Goal: Information Seeking & Learning: Learn about a topic

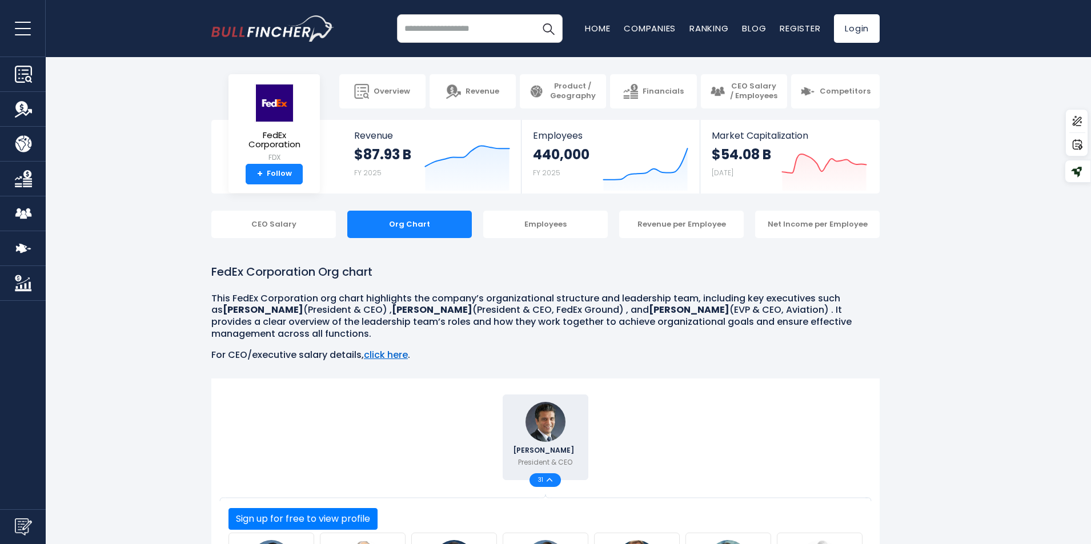
click at [383, 356] on link "click here" at bounding box center [386, 354] width 44 height 13
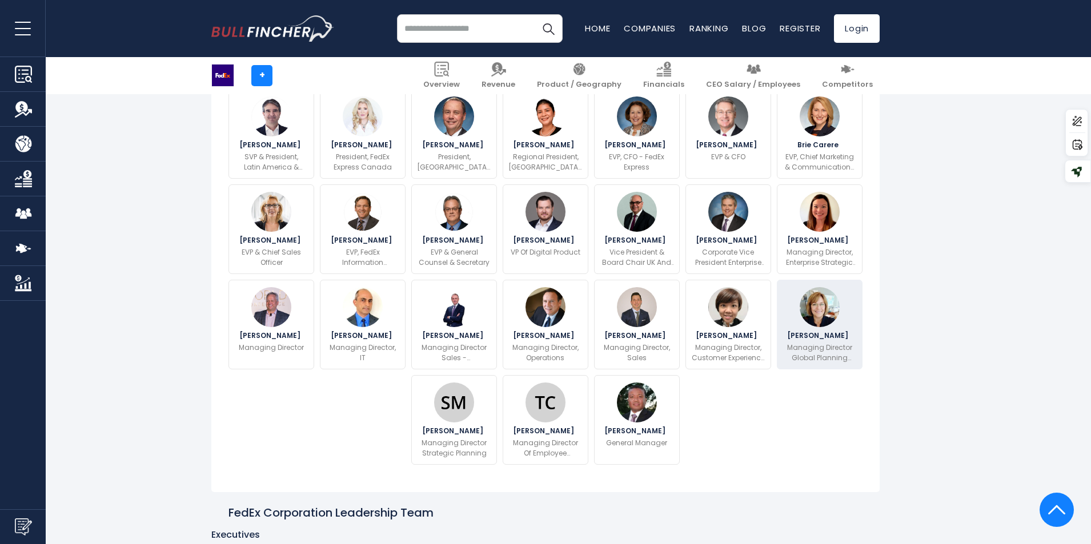
scroll to position [315, 0]
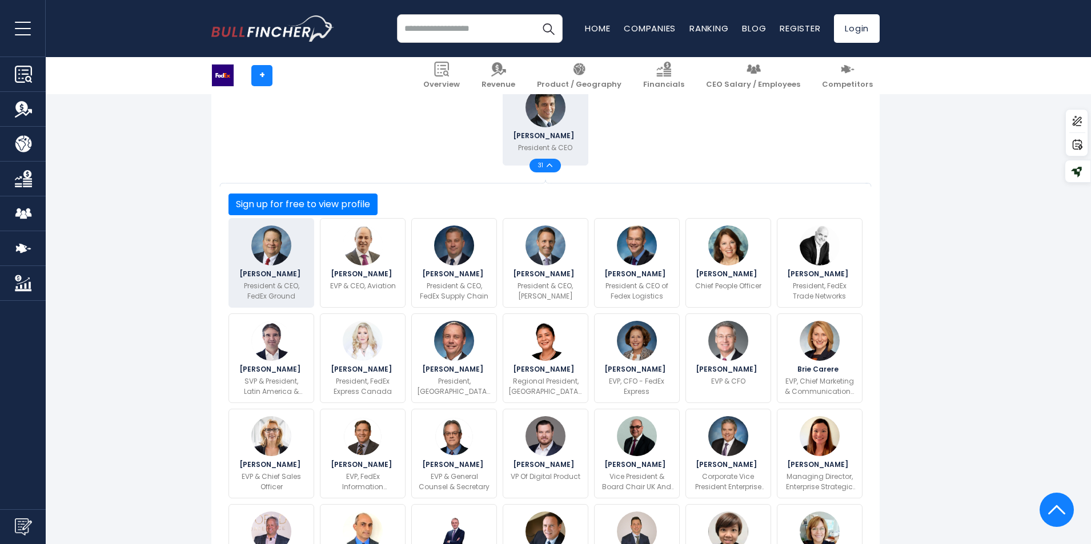
click at [250, 226] on div "John A. Smith President & CEO, FedEx Ground" at bounding box center [272, 263] width 86 height 90
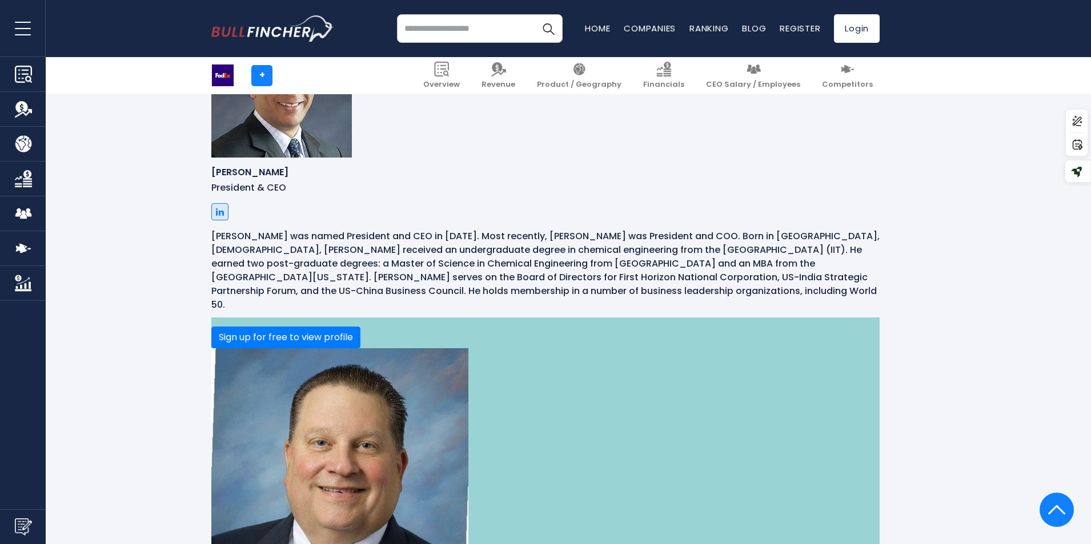
scroll to position [1133, 0]
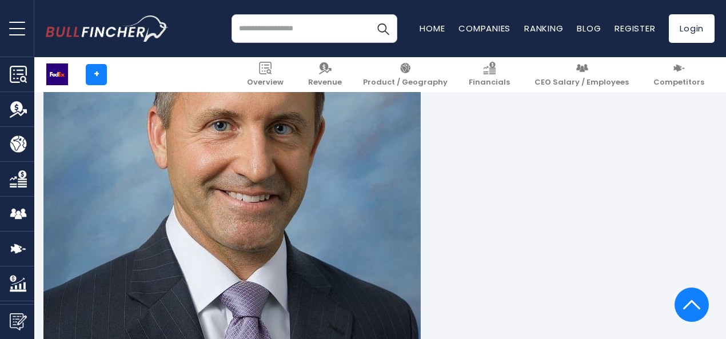
scroll to position [2984, 2]
